Goal: Task Accomplishment & Management: Complete application form

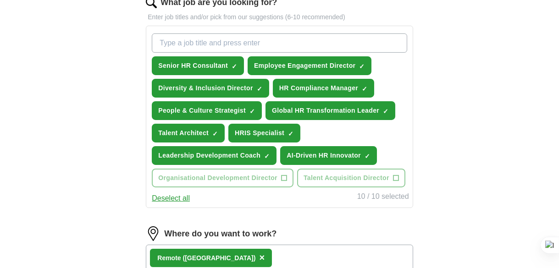
scroll to position [321, 0]
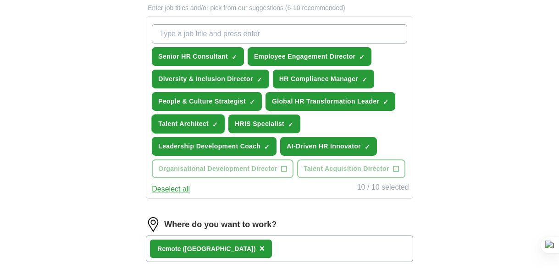
click at [211, 120] on button "Talent Architect ✓ ×" at bounding box center [188, 124] width 73 height 19
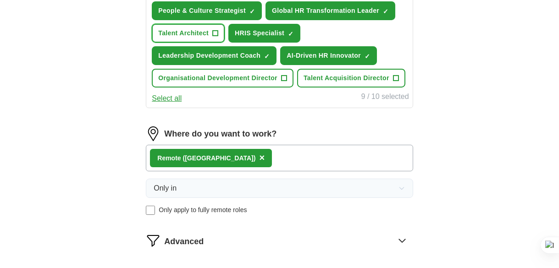
scroll to position [413, 0]
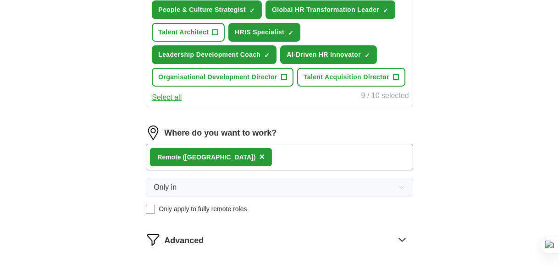
click at [224, 156] on div "Remote ([GEOGRAPHIC_DATA]) ×" at bounding box center [279, 157] width 267 height 27
click at [259, 156] on span "×" at bounding box center [262, 157] width 6 height 10
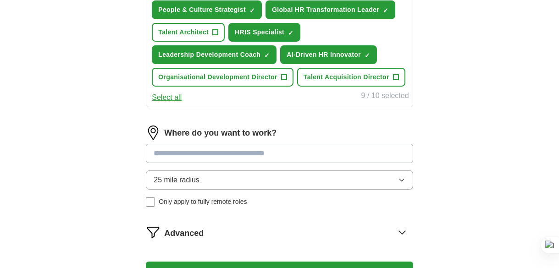
click at [213, 154] on input at bounding box center [279, 153] width 267 height 19
type input "******"
click at [150, 201] on div "25 mile radius Only apply to fully remote roles" at bounding box center [279, 189] width 267 height 36
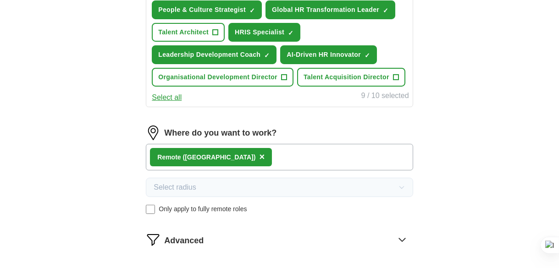
click at [232, 157] on div "Remote ([GEOGRAPHIC_DATA]) ×" at bounding box center [279, 157] width 267 height 27
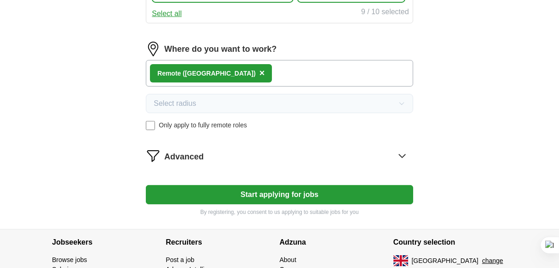
scroll to position [505, 0]
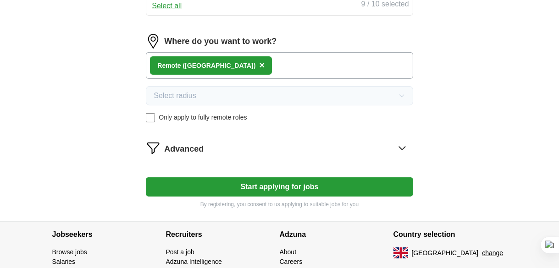
click at [271, 144] on div "Advanced" at bounding box center [288, 148] width 249 height 15
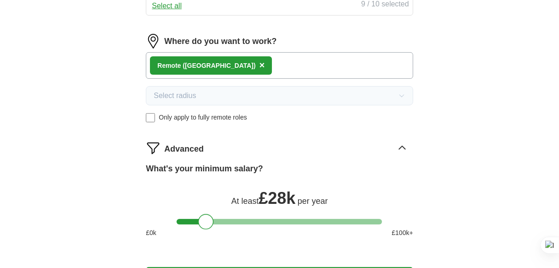
drag, startPoint x: 194, startPoint y: 219, endPoint x: 207, endPoint y: 218, distance: 12.9
click at [207, 218] on div at bounding box center [206, 222] width 16 height 16
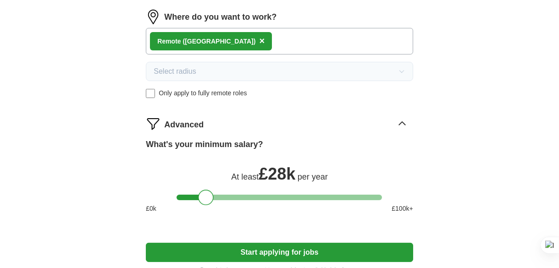
scroll to position [550, 0]
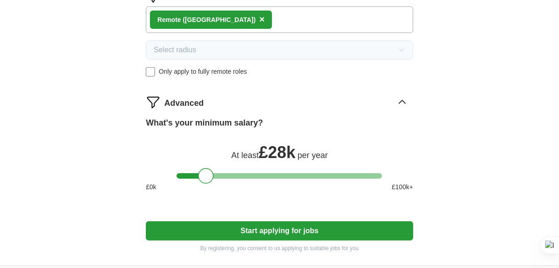
click at [211, 224] on button "Start applying for jobs" at bounding box center [279, 231] width 267 height 19
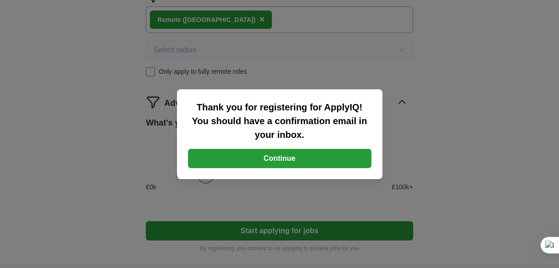
click at [236, 159] on button "Continue" at bounding box center [279, 158] width 183 height 19
